Goal: Communication & Community: Answer question/provide support

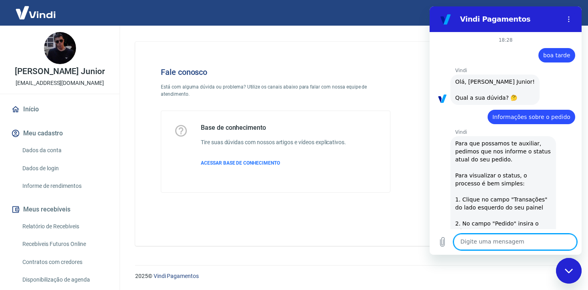
scroll to position [580, 0]
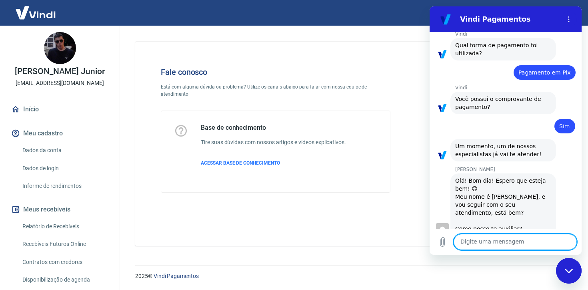
click at [511, 246] on textarea at bounding box center [515, 242] width 123 height 16
type textarea "[PERSON_NAME]"
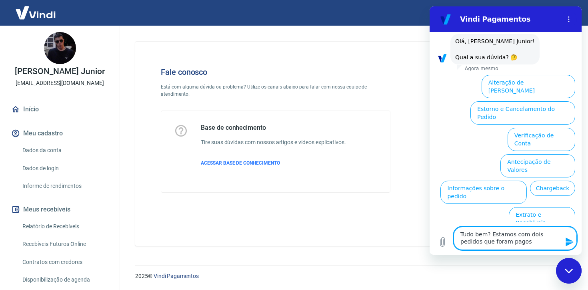
scroll to position [826, 0]
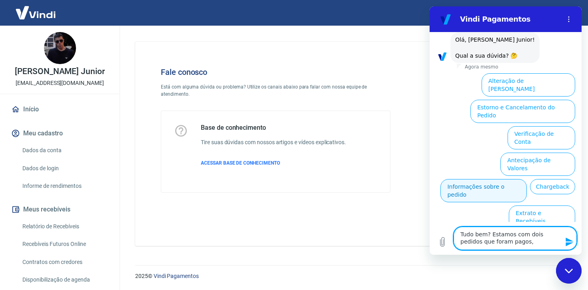
click at [488, 179] on button "Informações sobre o pedido" at bounding box center [483, 190] width 86 height 23
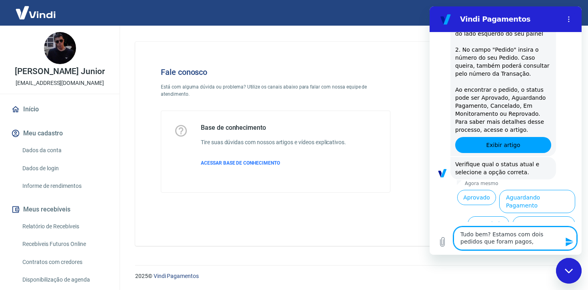
scroll to position [964, 0]
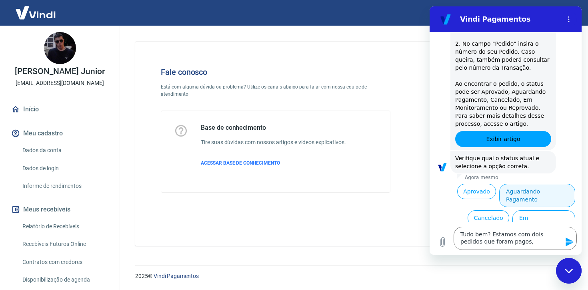
click at [534, 184] on button "Aguardando Pagamento" at bounding box center [537, 195] width 76 height 23
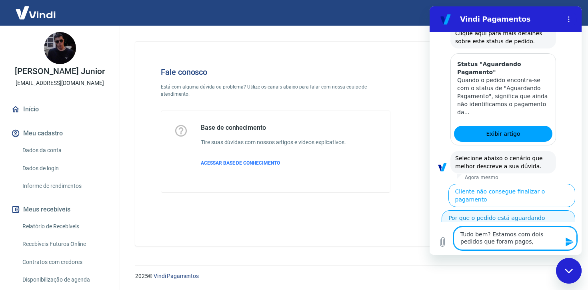
scroll to position [1206, 0]
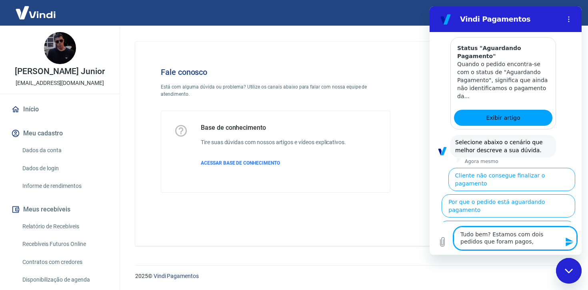
click at [542, 220] on button "Cliente pagou, mas pedido consta 'Aguardando Pagamento'" at bounding box center [507, 231] width 136 height 23
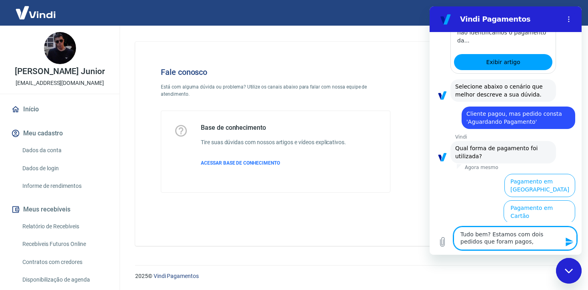
scroll to position [1268, 0]
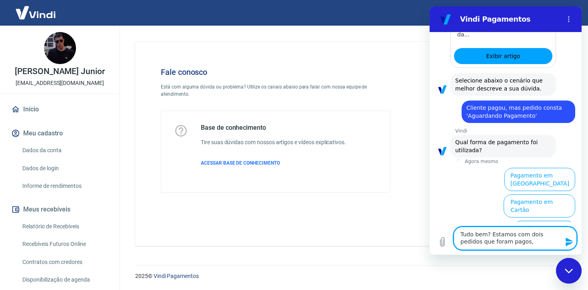
click at [536, 220] on button "Pagamento em Pix" at bounding box center [544, 231] width 62 height 23
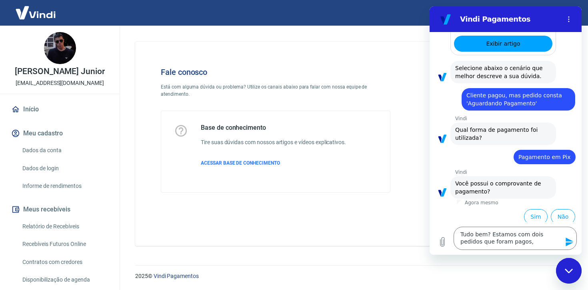
scroll to position [1285, 0]
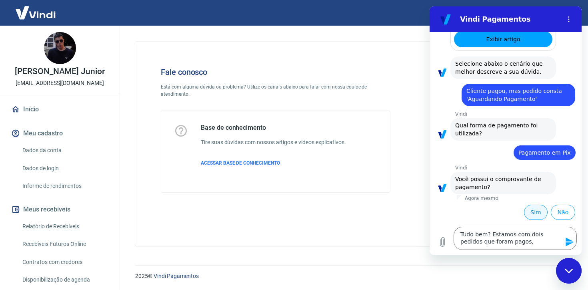
click at [526, 211] on button "Sim" at bounding box center [536, 211] width 24 height 15
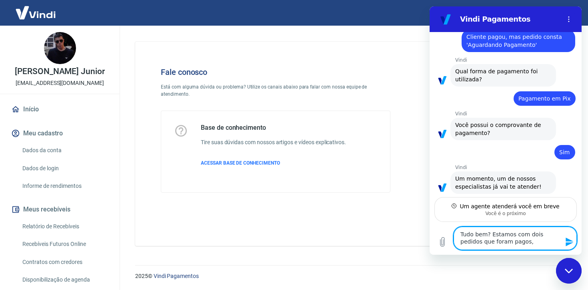
scroll to position [1348, 0]
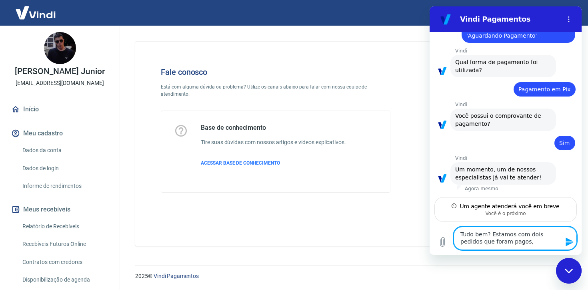
click at [458, 233] on textarea "Tudo bem? Estamos com dois pedidos que foram pagos," at bounding box center [515, 237] width 123 height 23
click at [545, 240] on textarea "Boa noite, tudo bem? Estamos com dois pedidos que foram pagos," at bounding box center [515, 237] width 123 height 23
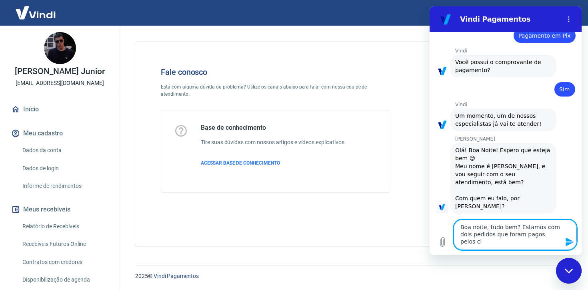
scroll to position [1394, 0]
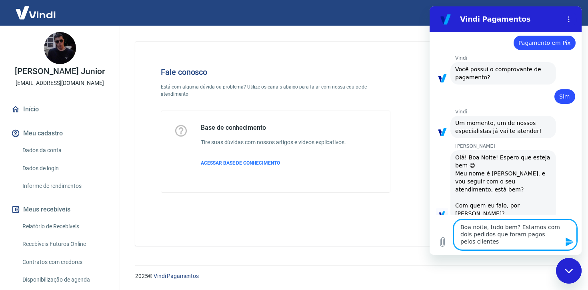
click at [485, 227] on textarea "Boa noite, tudo bem? Estamos com dois pedidos que foram pagos pelos clientes" at bounding box center [515, 234] width 123 height 30
click at [501, 242] on textarea "Boa noite [PERSON_NAME] tudo bem? Estamos com dois pedidos que foram pagos pelo…" at bounding box center [515, 234] width 123 height 30
drag, startPoint x: 499, startPoint y: 238, endPoint x: 528, endPoint y: 242, distance: 28.7
click at [528, 242] on textarea "Boa noite [PERSON_NAME] tudo bem? Estamos com dois pedidos que foram pagos pelo…" at bounding box center [515, 234] width 123 height 30
click at [484, 236] on textarea "Boa noite [PERSON_NAME] tudo bem? Estamos com dois pedidos que foram pagos pelo…" at bounding box center [515, 234] width 123 height 30
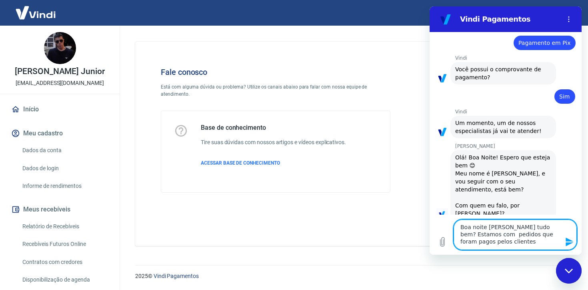
type textarea "Boa noite [PERSON_NAME] tudo bem? Estamos com pedidos que foram pagos pelos cli…"
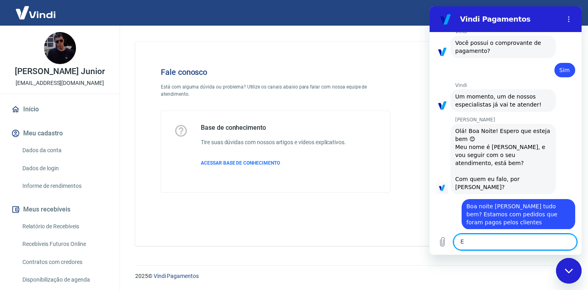
scroll to position [1422, 0]
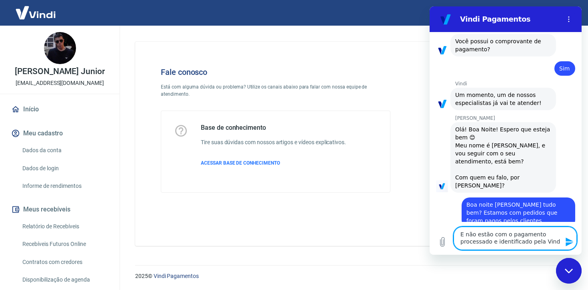
type textarea "E não estão com o pagamento processado e identificado pela Vindi"
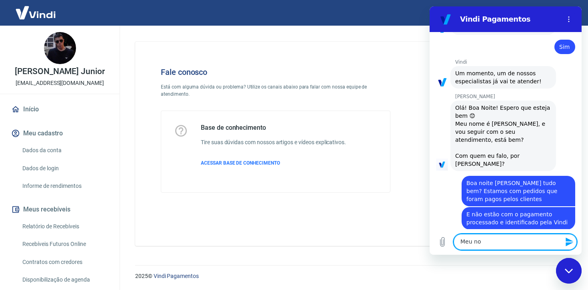
scroll to position [1445, 0]
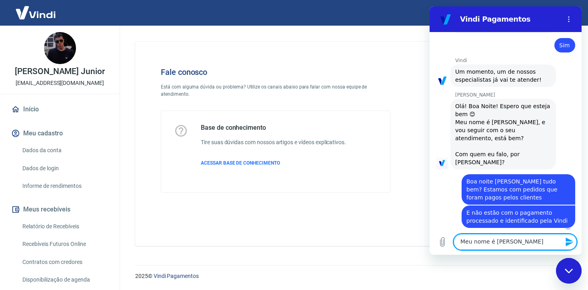
type textarea "Meu nome é [PERSON_NAME]"
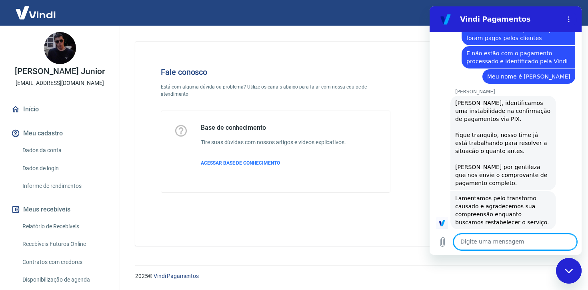
scroll to position [1606, 0]
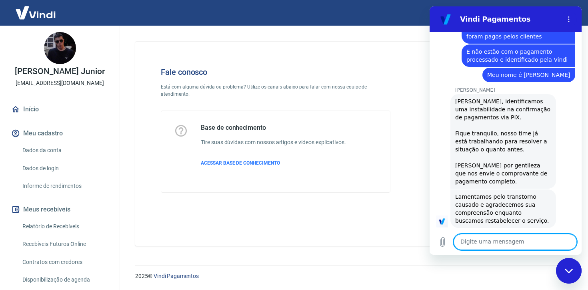
click at [508, 236] on textarea at bounding box center [515, 242] width 123 height 16
type textarea "s"
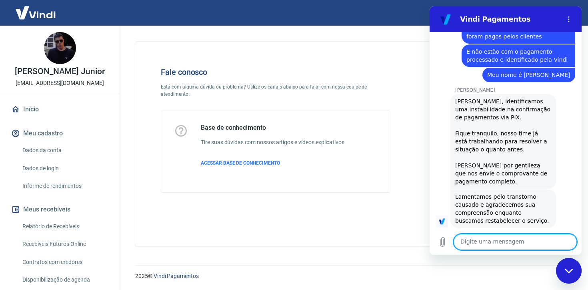
type textarea "s"
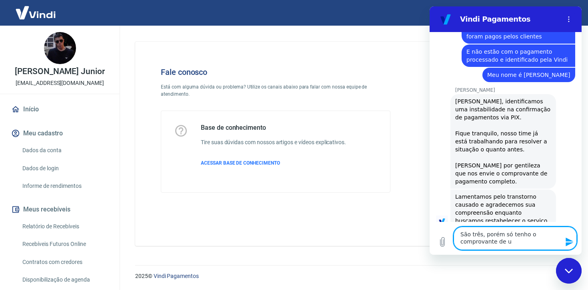
type textarea "São três, porém só tenho o comprovante de um"
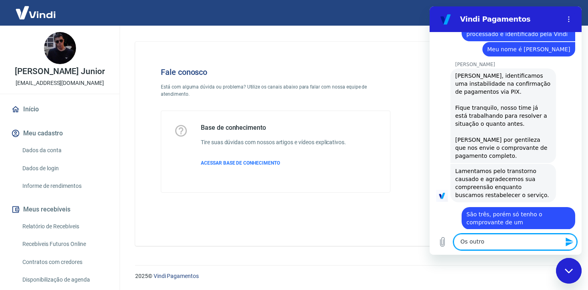
scroll to position [1633, 0]
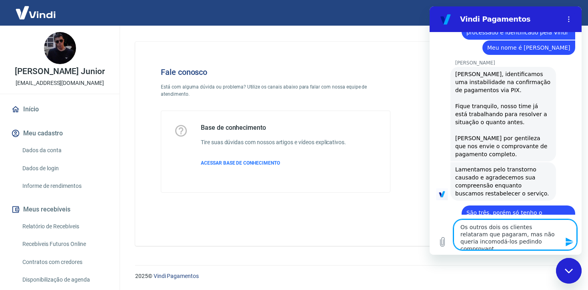
type textarea "Os outros dois os clientes relataram que pagaram, mas não queria incomodá-los p…"
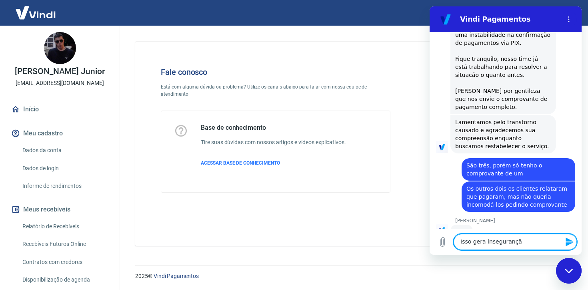
scroll to position [1680, 0]
type textarea "Isso gera insegurança quanto à loja"
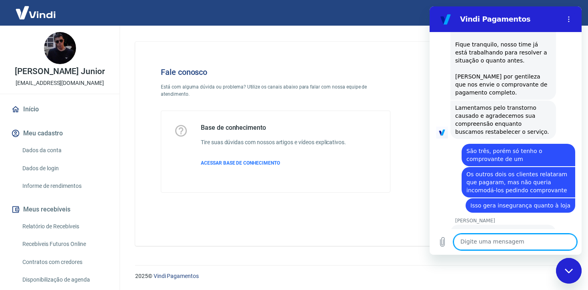
scroll to position [1718, 0]
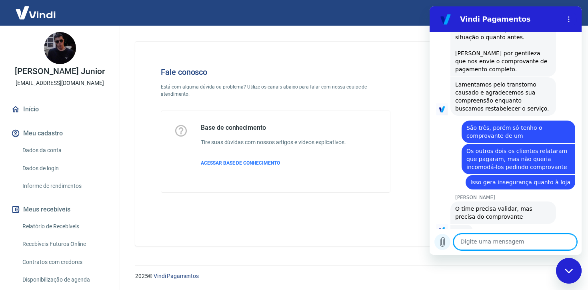
click at [442, 240] on icon "Carregar arquivo" at bounding box center [443, 242] width 10 height 10
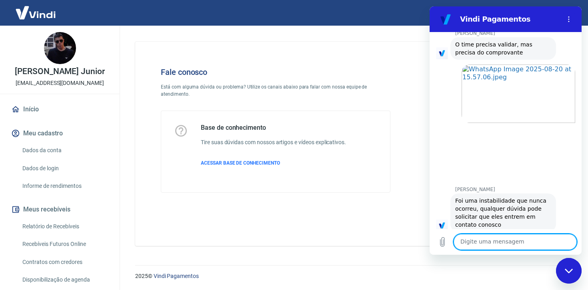
scroll to position [1887, 0]
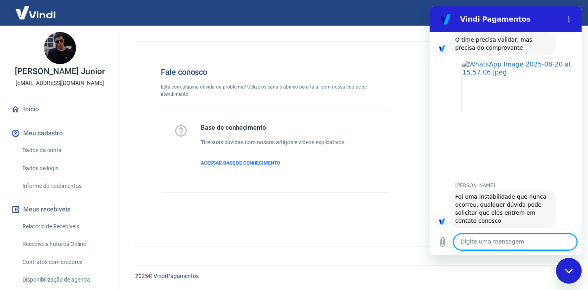
click at [531, 242] on textarea at bounding box center [515, 242] width 123 height 16
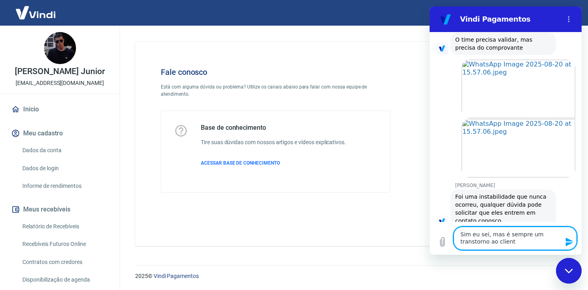
type textarea "Sim eu sei, mas é sempre um transtorno ao cliente"
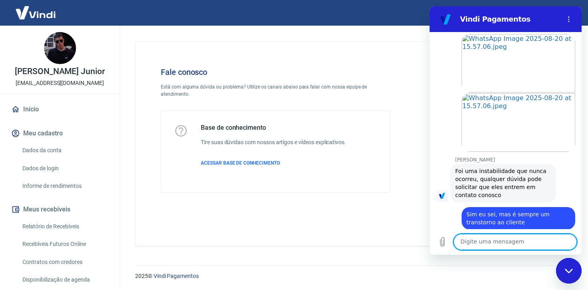
scroll to position [1914, 0]
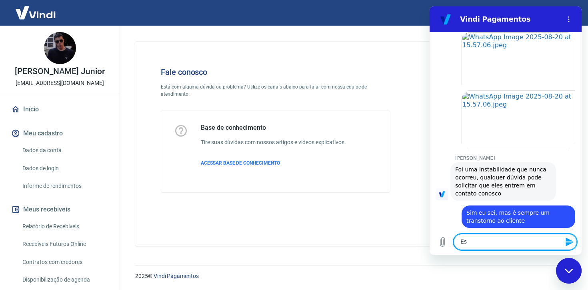
type textarea "E"
type textarea "o"
type textarea "u"
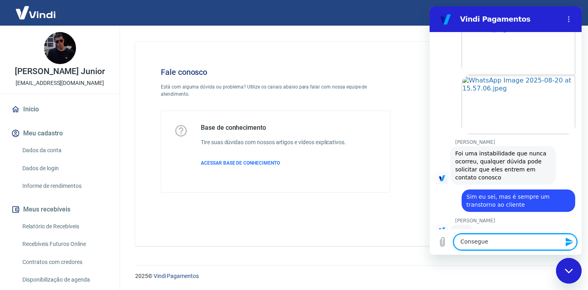
scroll to position [1929, 0]
type textarea "C"
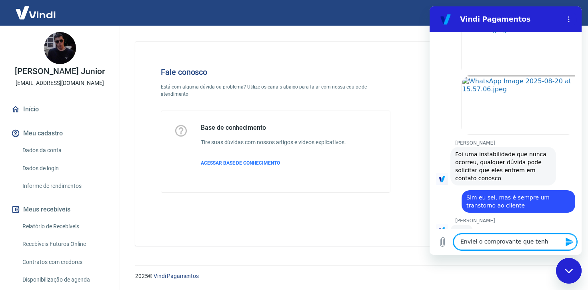
type textarea "Enviei o comprovante que tenho"
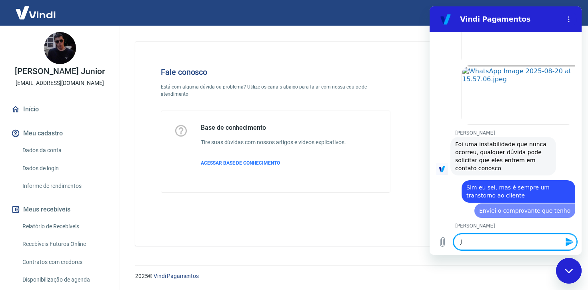
scroll to position [1945, 0]
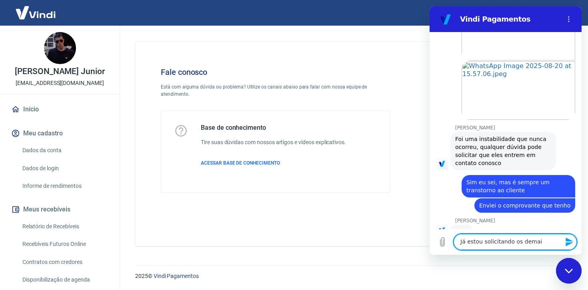
type textarea "Já estou solicitando os demais"
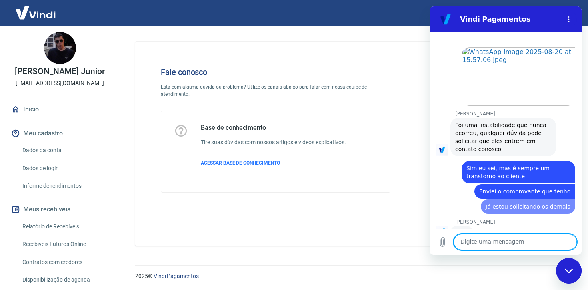
scroll to position [1960, 0]
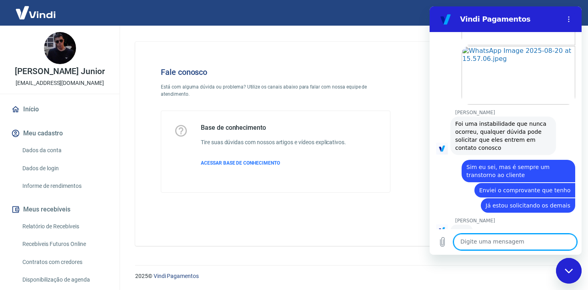
type textarea "o"
type textarea "V"
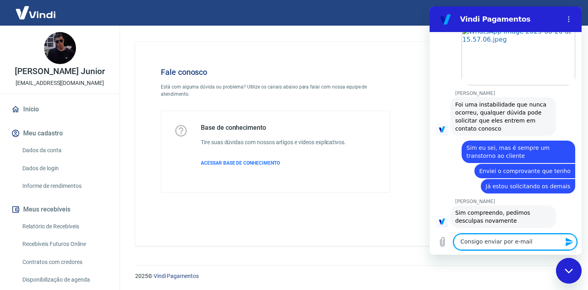
type textarea "Consigo enviar por e-mail?"
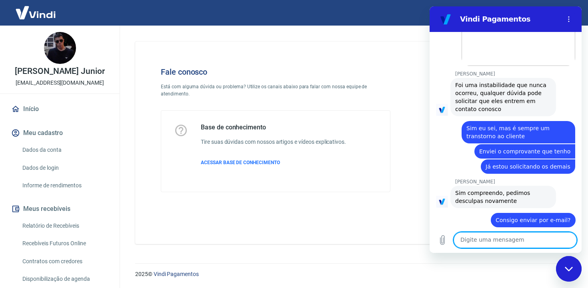
scroll to position [2015, 0]
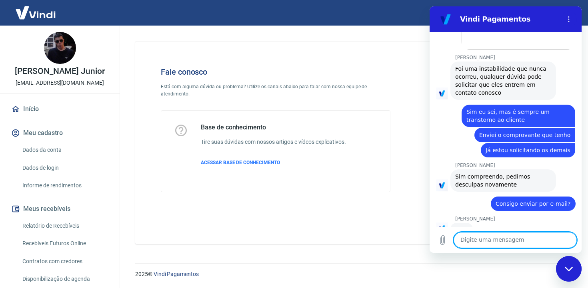
click at [524, 248] on div "Digite uma mensagem x" at bounding box center [506, 241] width 152 height 26
click at [527, 244] on textarea at bounding box center [515, 240] width 123 height 16
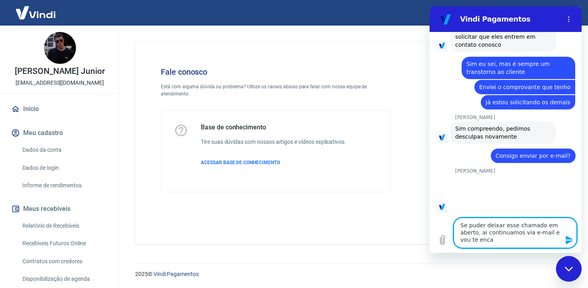
scroll to position [2064, 0]
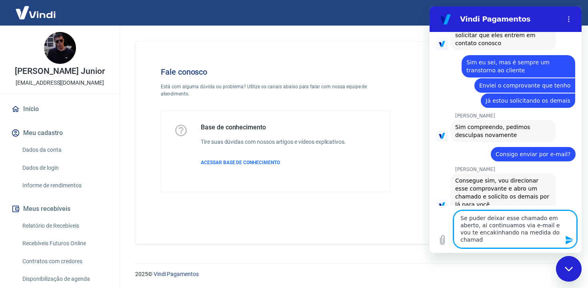
type textarea "Se puder deixar esse chamado em aberto, ai continuamos via e-mail e vou te enca…"
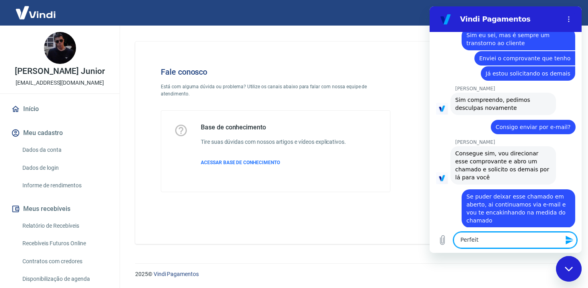
scroll to position [2093, 0]
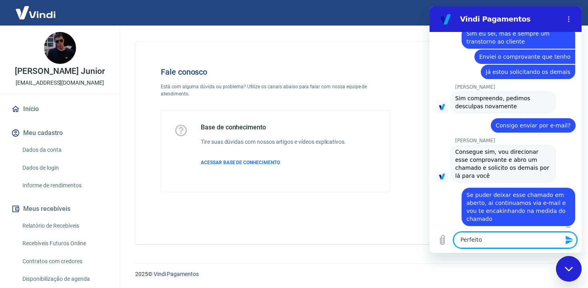
type textarea "Perfeito\"
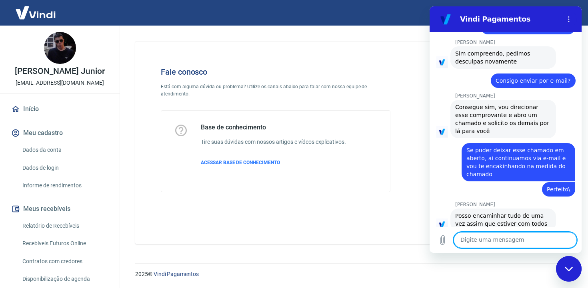
scroll to position [2143, 0]
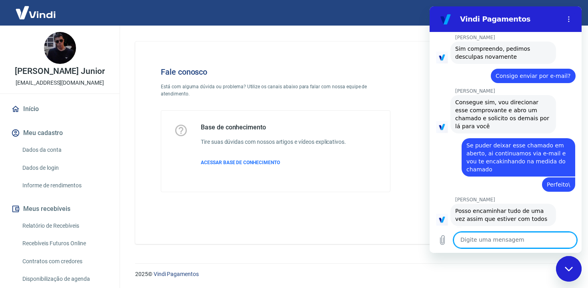
click at [498, 237] on textarea at bounding box center [515, 240] width 123 height 16
click at [499, 238] on textarea at bounding box center [515, 240] width 123 height 16
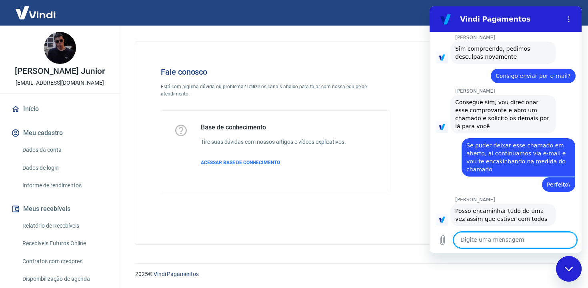
click at [499, 238] on textarea at bounding box center [515, 240] width 123 height 16
type textarea "Não Marcele"
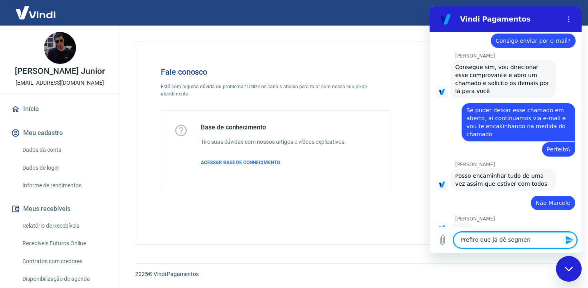
scroll to position [2177, 0]
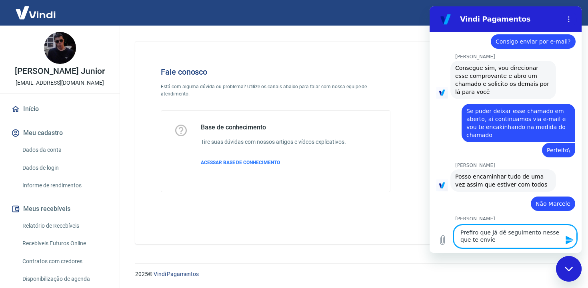
type textarea "Prefiro que já dê seguimento nesse que te enviei"
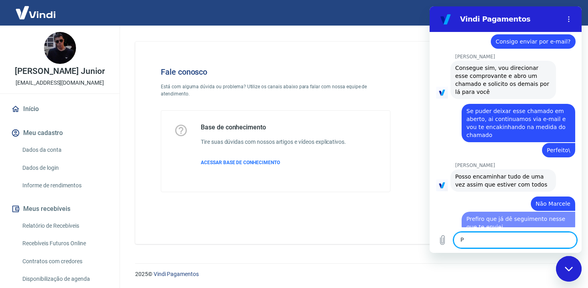
scroll to position [2200, 0]
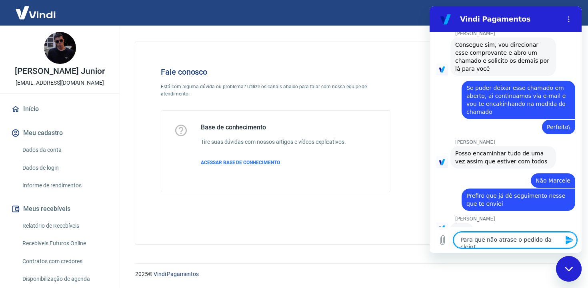
type textarea "Para que não atrase o pedido da cleinte"
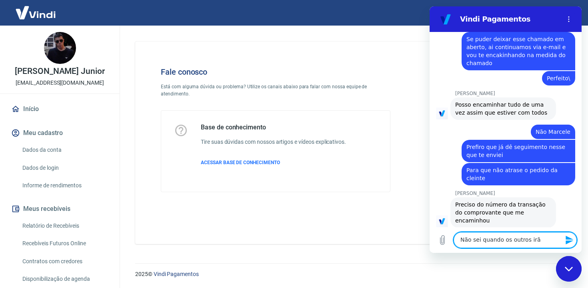
scroll to position [2251, 0]
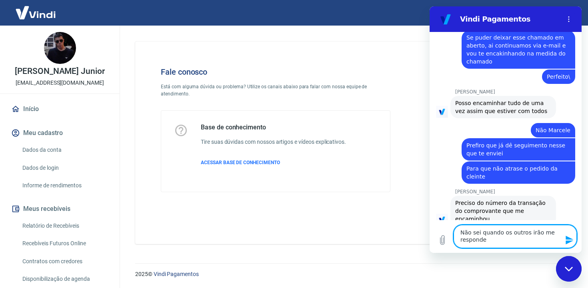
type textarea "Não sei quando os outros irão me responder"
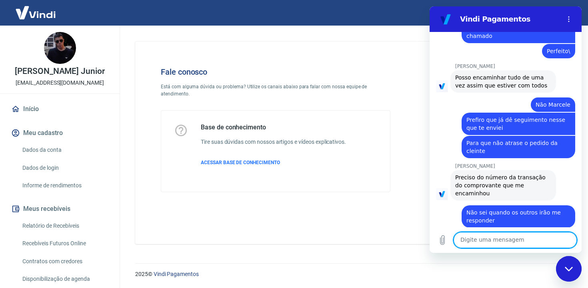
scroll to position [2278, 0]
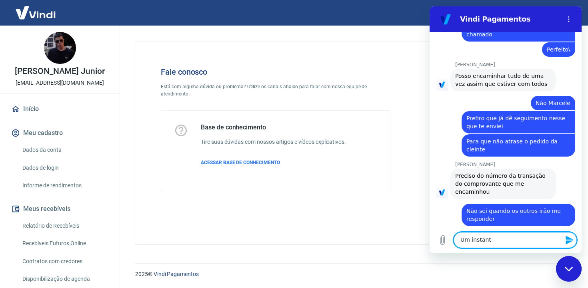
type textarea "Um instante"
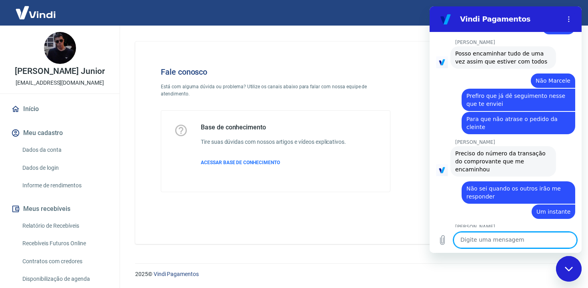
scroll to position [2319, 0]
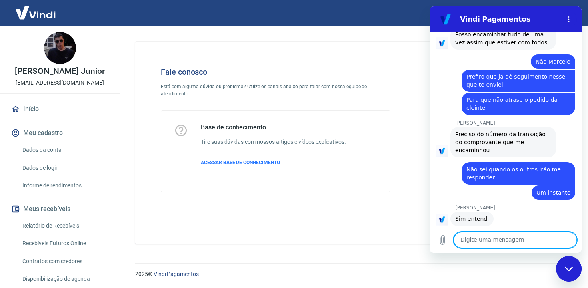
click at [515, 238] on textarea at bounding box center [515, 240] width 123 height 16
paste textarea "223799557"
type textarea "223799557"
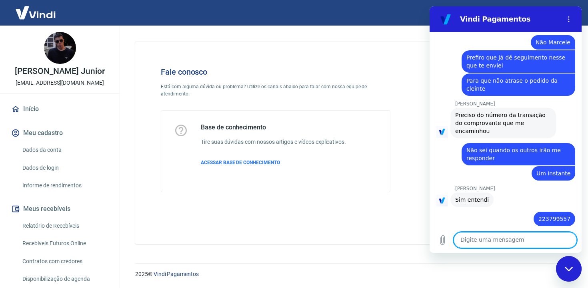
scroll to position [2354, 0]
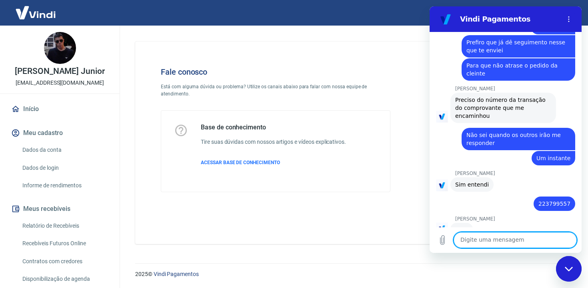
click at [523, 246] on textarea at bounding box center [515, 240] width 123 height 16
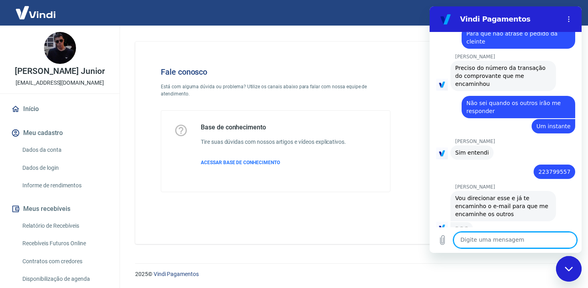
scroll to position [2385, 0]
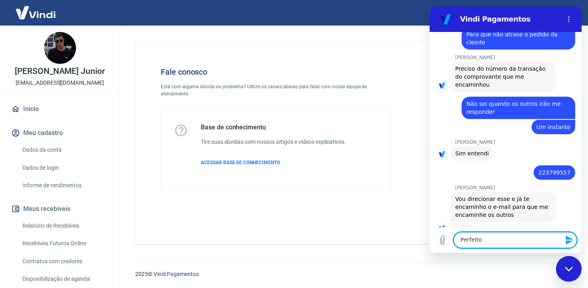
type textarea "Perfeito@"
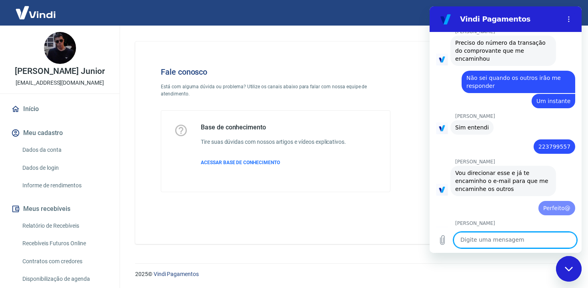
scroll to position [2415, 0]
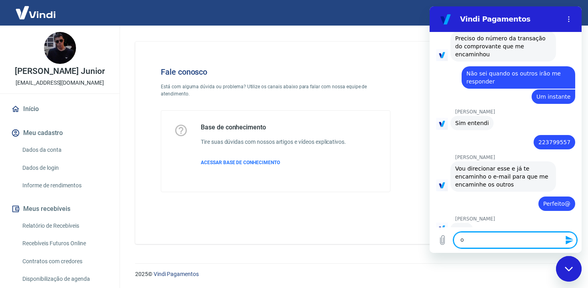
type textarea "o"
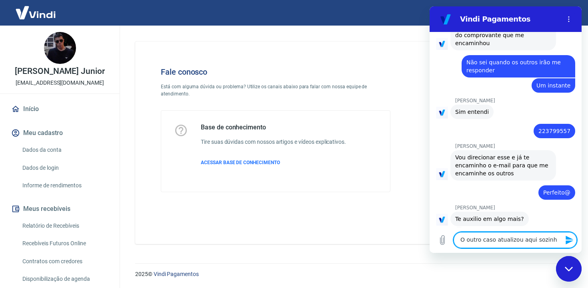
type textarea "O outro caso atualizou aqui sozinho"
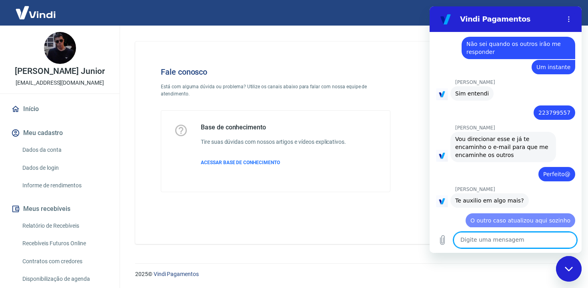
type textarea "A"
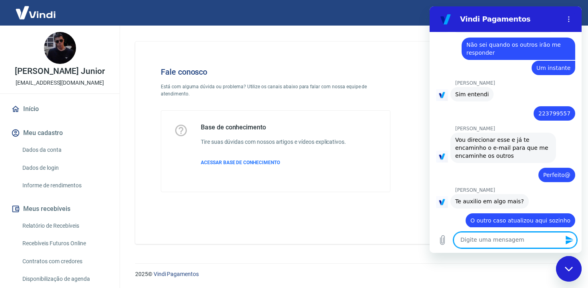
scroll to position [2446, 0]
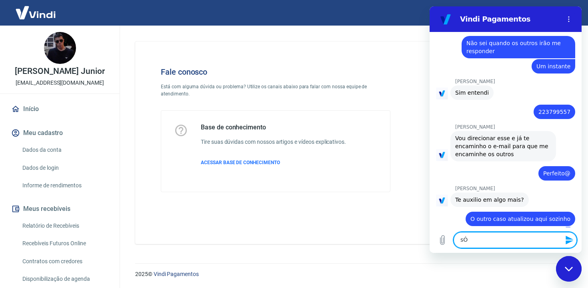
type textarea "s"
type textarea "Só fica faltando um mesmo"
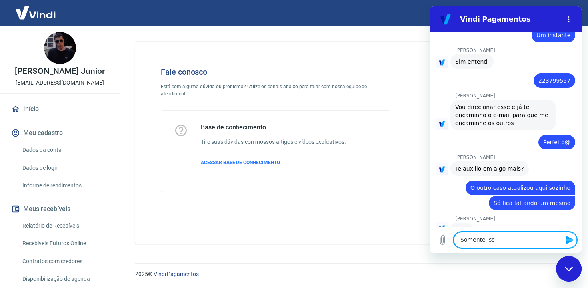
type textarea "Somente isso"
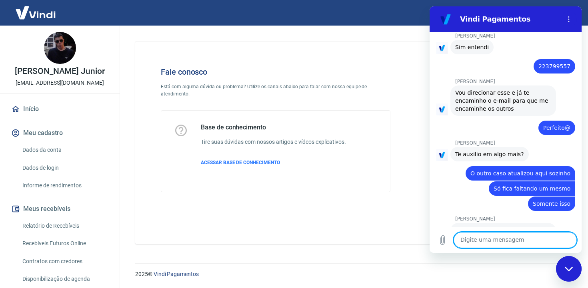
scroll to position [2511, 0]
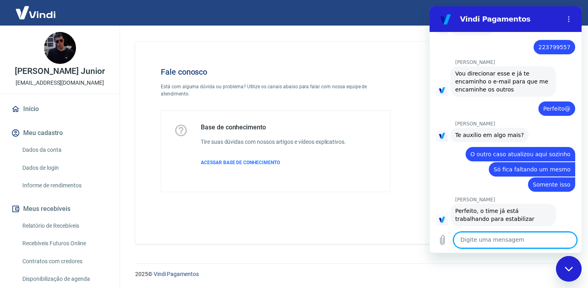
click at [530, 238] on textarea at bounding box center [515, 240] width 123 height 16
type textarea "obrigada"
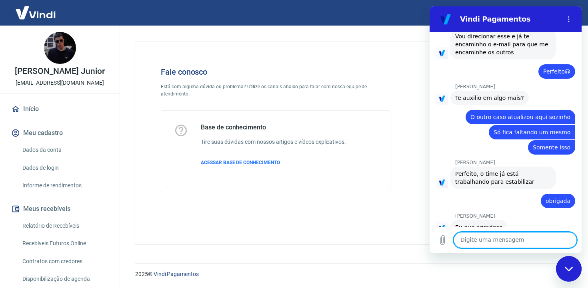
scroll to position [2556, 0]
